Goal: Task Accomplishment & Management: Manage account settings

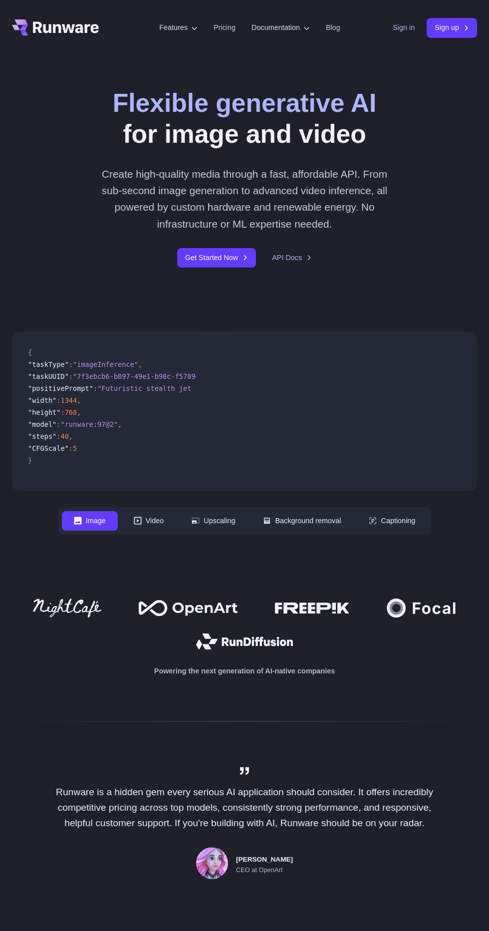
click at [399, 22] on link "Sign in" at bounding box center [404, 27] width 22 height 11
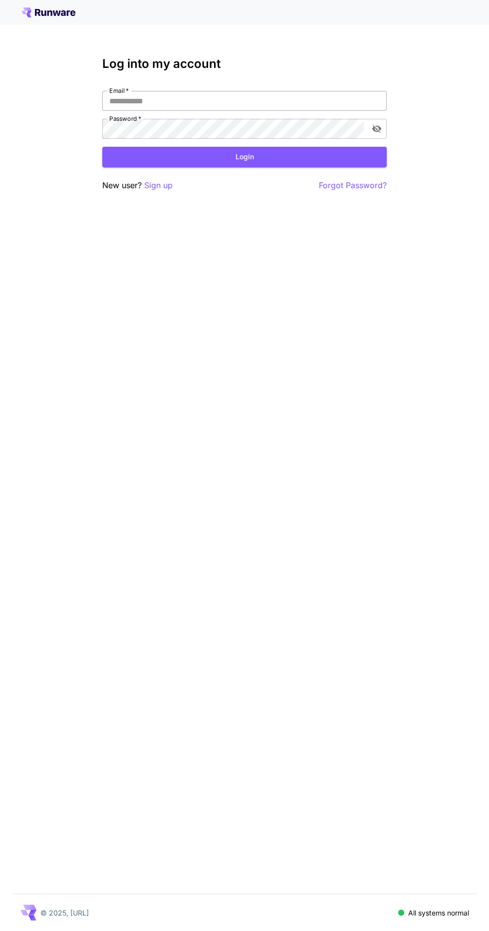
click at [275, 100] on input "Email   *" at bounding box center [244, 101] width 285 height 20
type input "**********"
click button "Login" at bounding box center [244, 157] width 285 height 20
